Goal: Navigation & Orientation: Find specific page/section

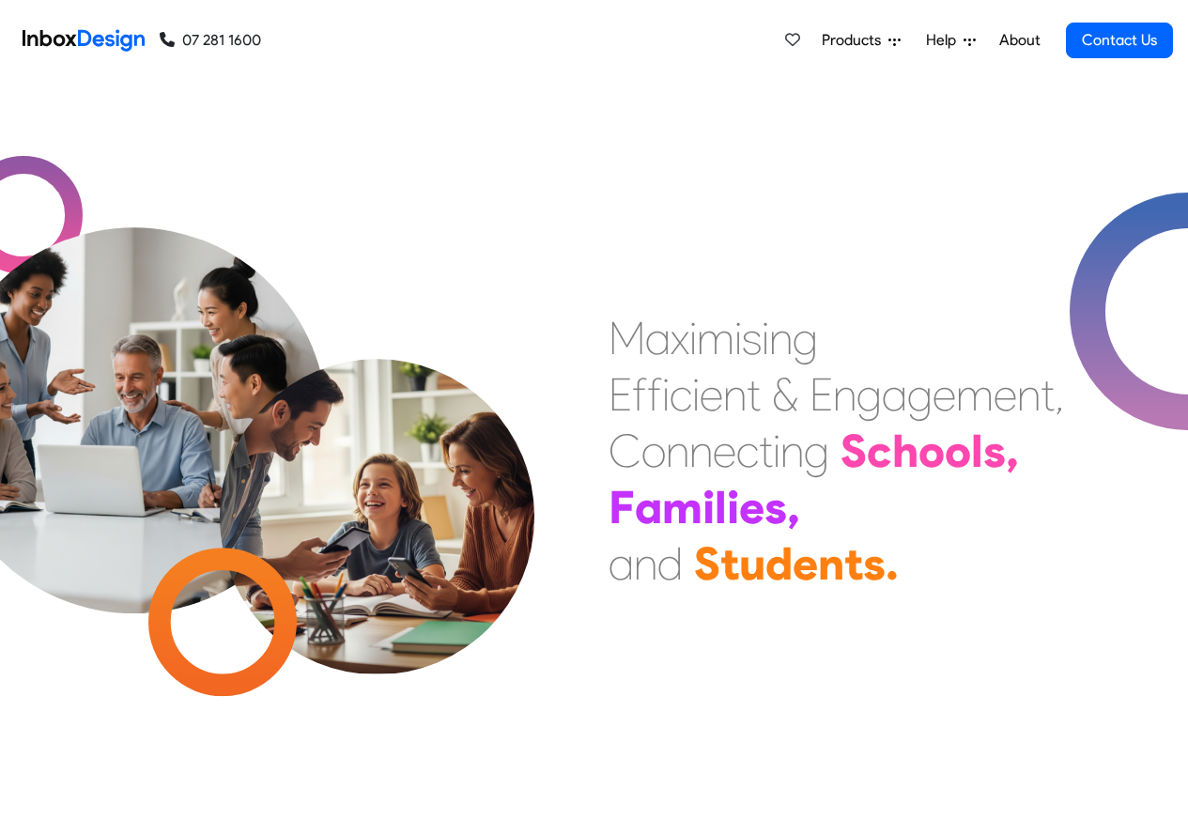
click at [892, 41] on icon at bounding box center [894, 41] width 12 height 12
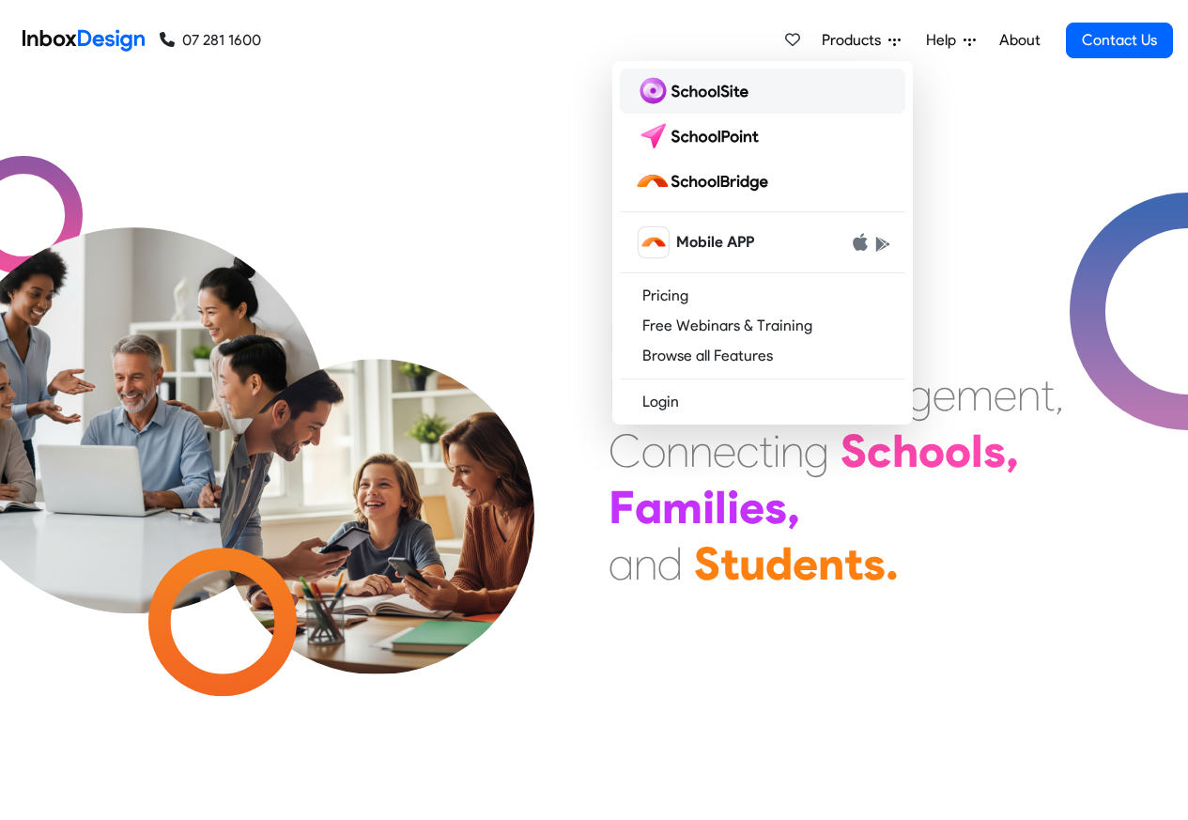
click at [698, 90] on img at bounding box center [695, 91] width 121 height 30
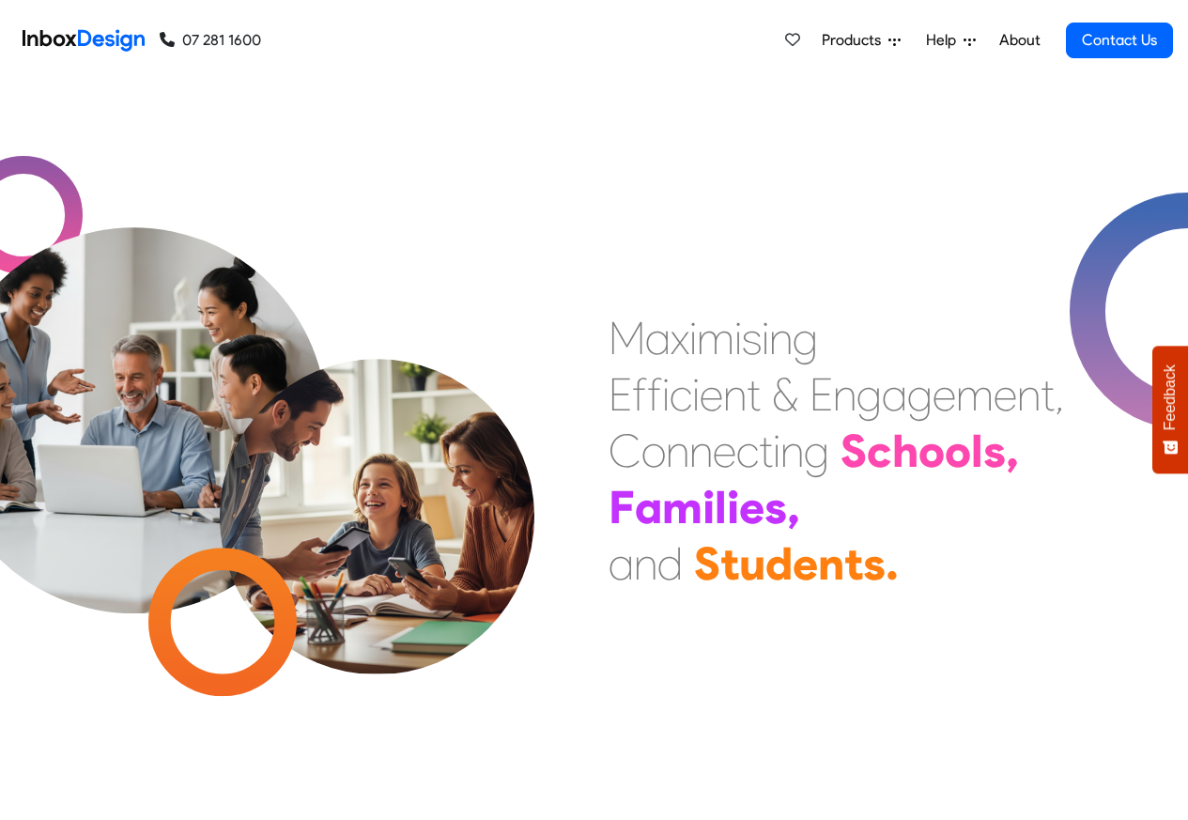
click at [880, 40] on span "Products" at bounding box center [855, 40] width 67 height 23
